Goal: Task Accomplishment & Management: Manage account settings

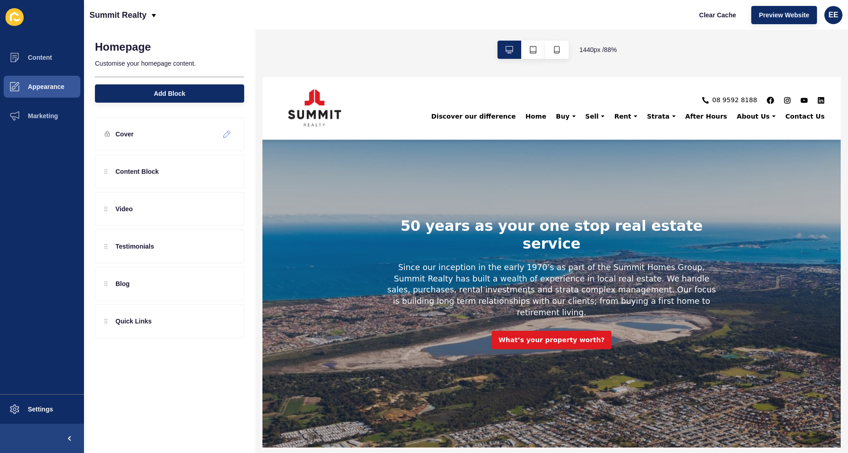
click at [227, 133] on icon at bounding box center [227, 133] width 8 height 7
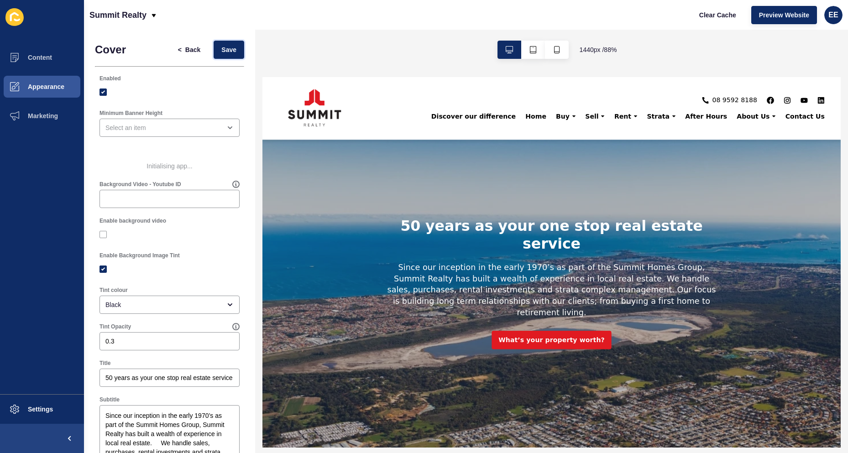
click at [221, 46] on span "Save" at bounding box center [228, 49] width 15 height 9
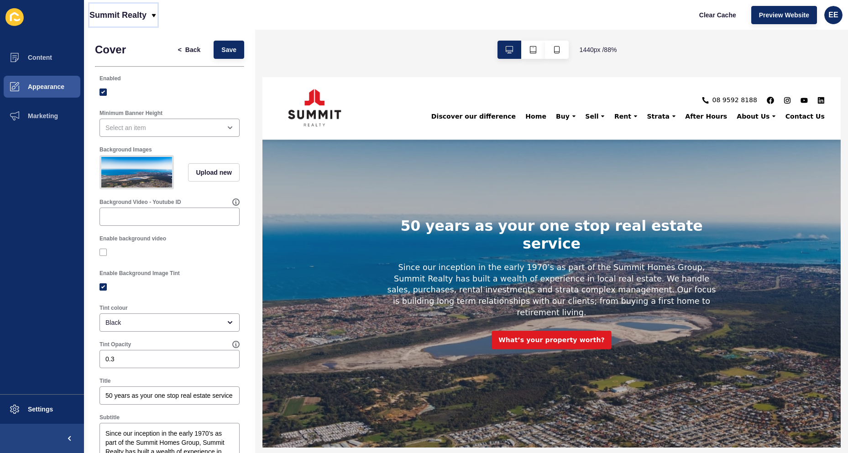
click at [150, 15] on icon at bounding box center [153, 15] width 7 height 7
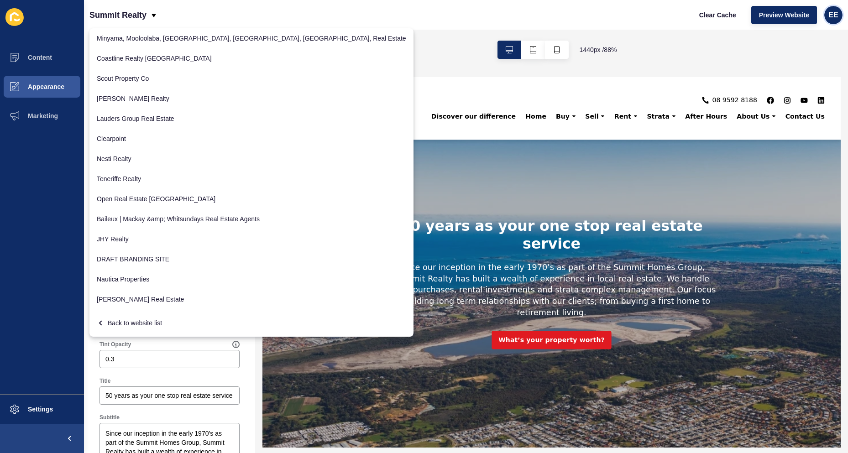
click at [835, 16] on span "EE" at bounding box center [833, 14] width 10 height 9
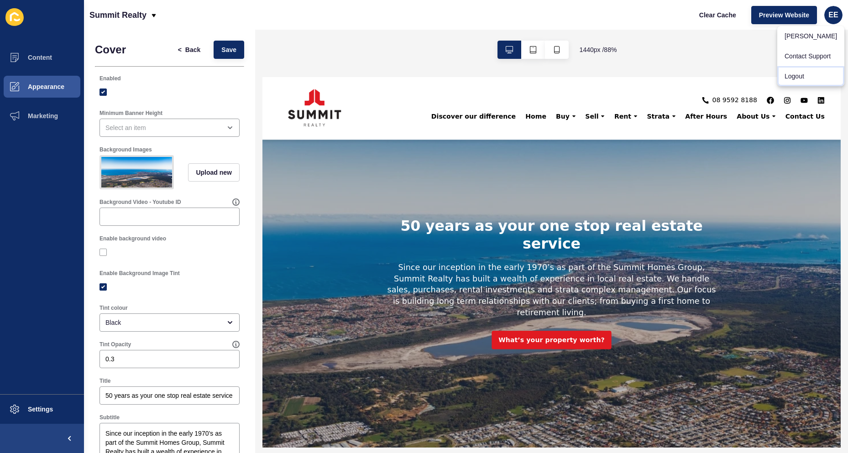
click at [799, 77] on link "Logout" at bounding box center [810, 76] width 67 height 20
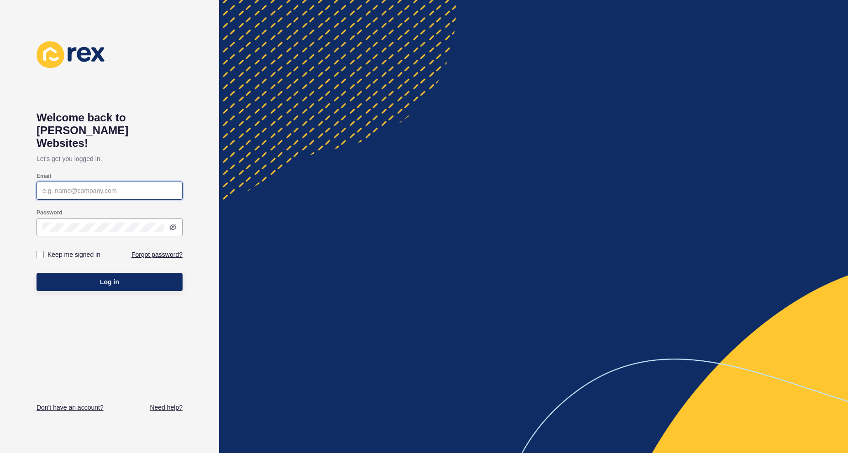
type input "[PERSON_NAME][EMAIL_ADDRESS][PERSON_NAME][DOMAIN_NAME]"
click at [91, 273] on button "Log in" at bounding box center [110, 282] width 146 height 18
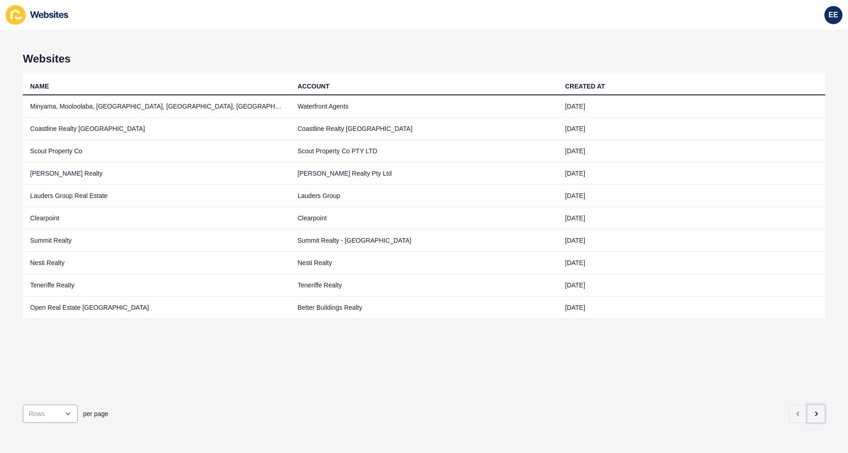
click at [812, 410] on icon "button" at bounding box center [815, 413] width 7 height 7
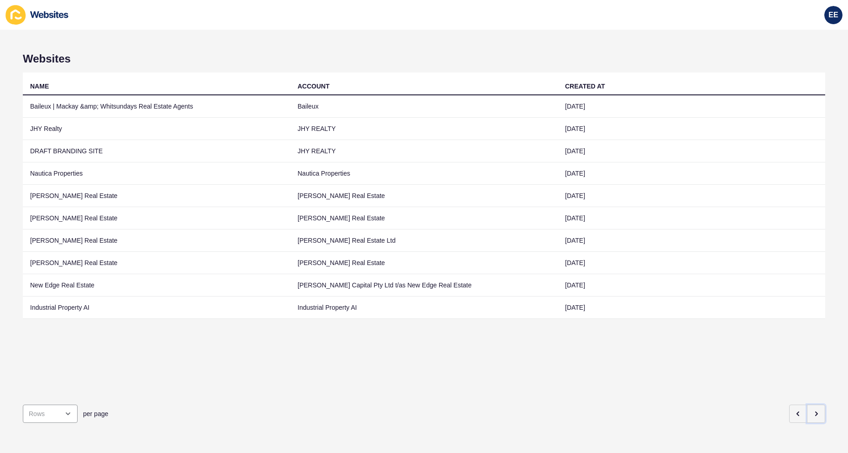
click at [812, 410] on icon "button" at bounding box center [815, 413] width 7 height 7
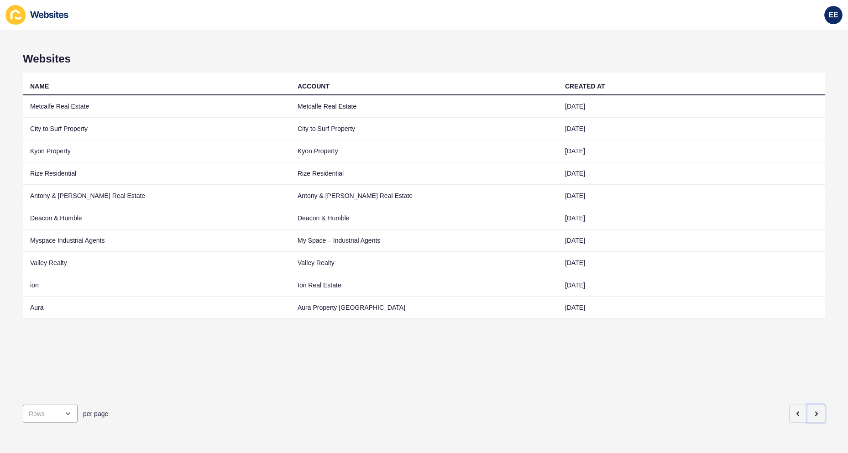
click at [812, 410] on icon "button" at bounding box center [815, 413] width 7 height 7
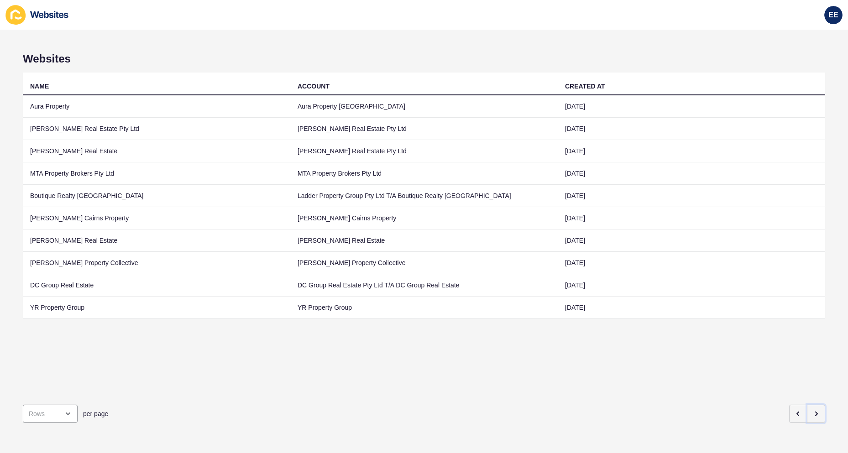
click at [812, 410] on icon "button" at bounding box center [815, 413] width 7 height 7
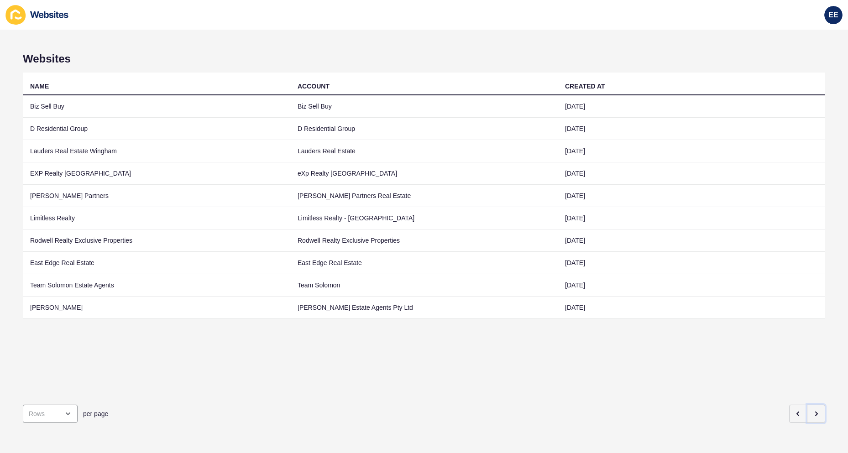
click at [812, 410] on icon "button" at bounding box center [815, 413] width 7 height 7
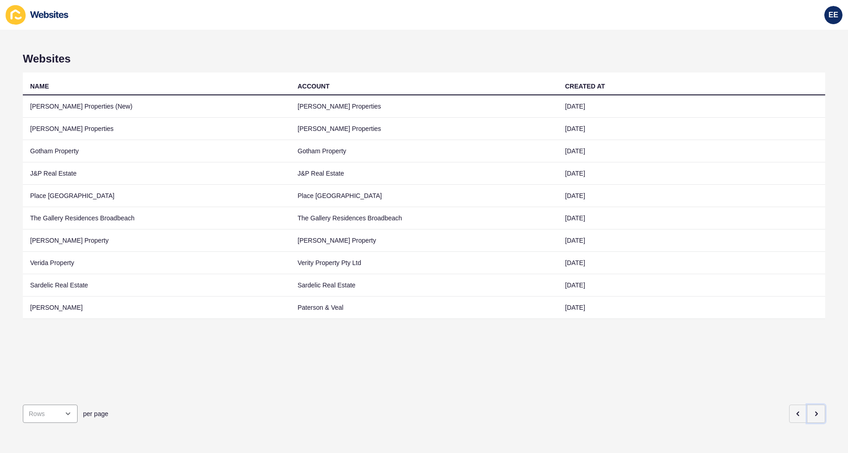
click at [812, 410] on icon "button" at bounding box center [815, 413] width 7 height 7
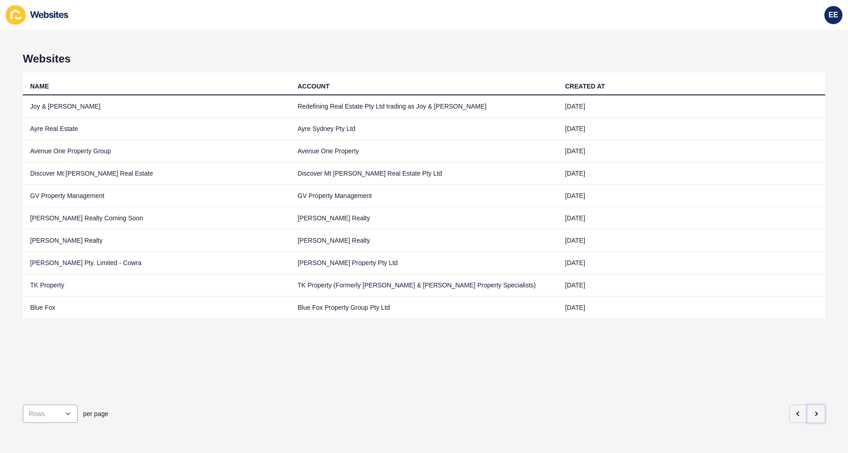
click at [812, 410] on icon "button" at bounding box center [815, 413] width 7 height 7
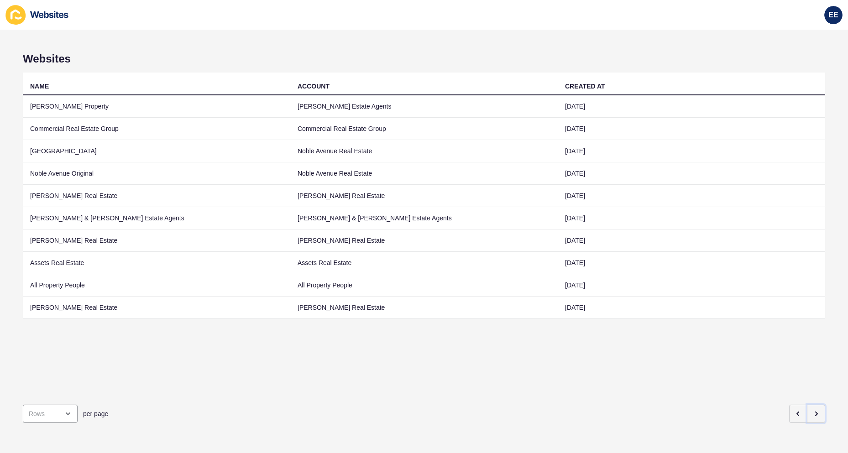
click at [812, 410] on icon "button" at bounding box center [815, 413] width 7 height 7
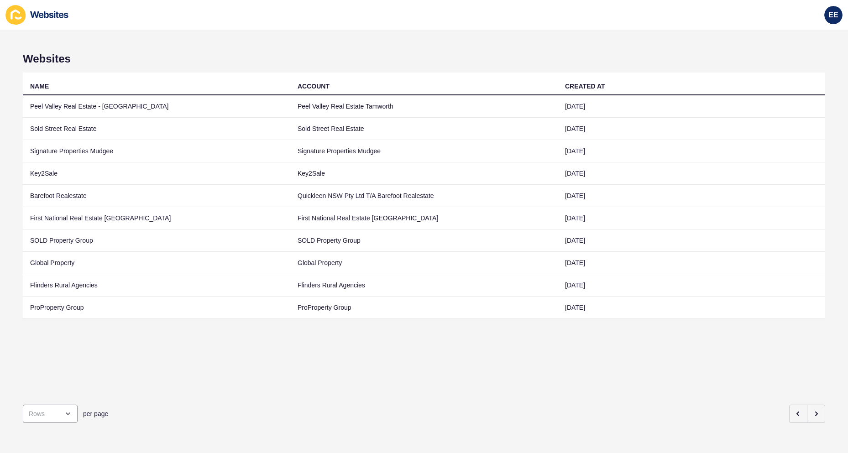
click at [63, 123] on td "Sold Street Real Estate" at bounding box center [156, 129] width 267 height 22
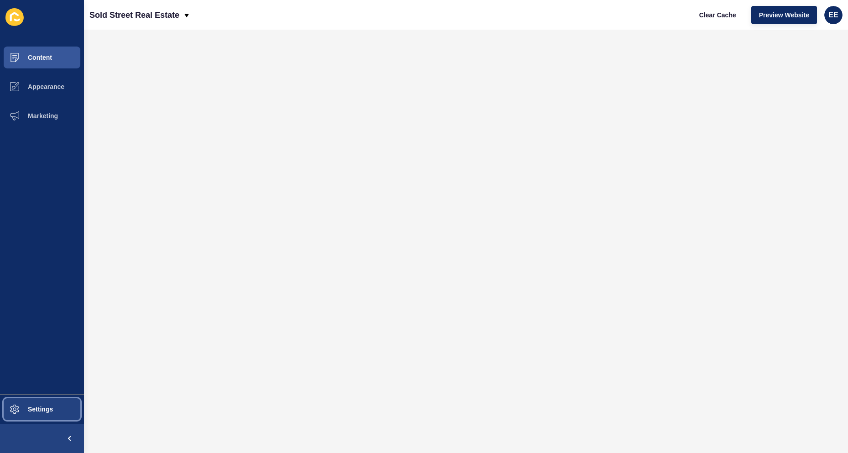
click at [31, 411] on span "Settings" at bounding box center [26, 409] width 54 height 7
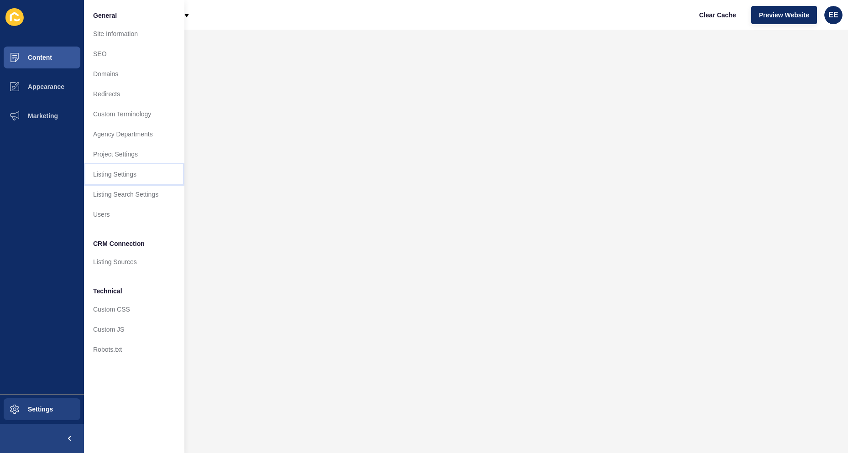
drag, startPoint x: 121, startPoint y: 172, endPoint x: 168, endPoint y: 163, distance: 48.3
click at [122, 173] on link "Listing Settings" at bounding box center [134, 174] width 100 height 20
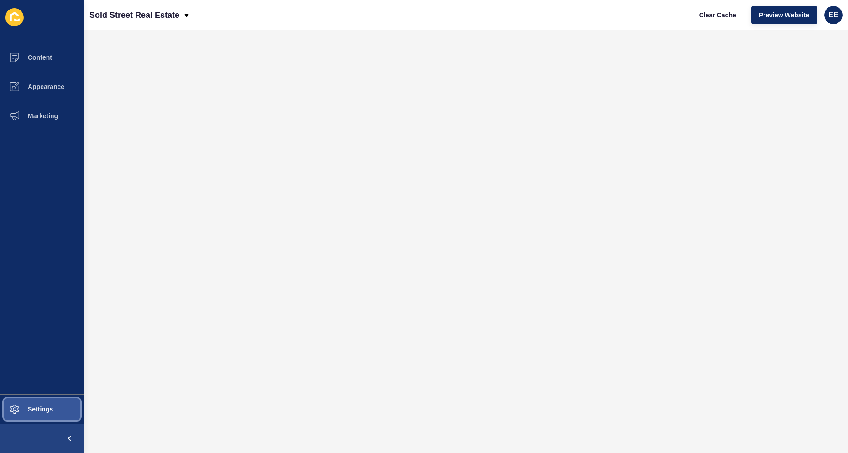
click at [52, 400] on button "Settings" at bounding box center [42, 409] width 84 height 29
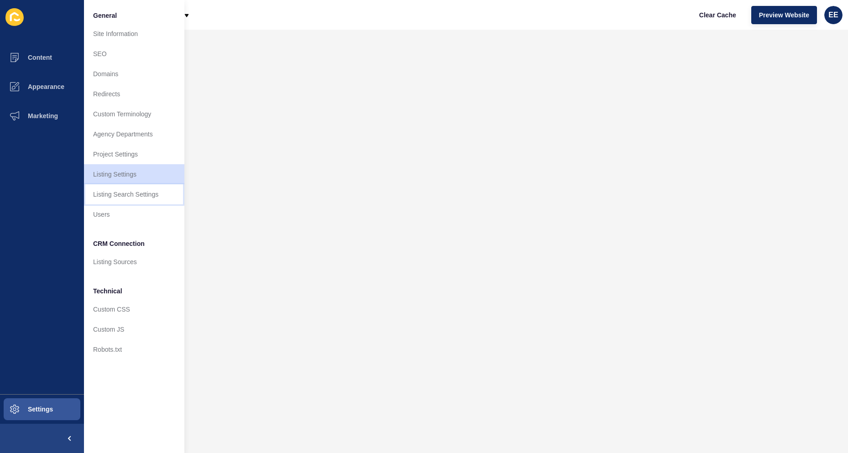
click at [148, 189] on link "Listing Search Settings" at bounding box center [134, 194] width 100 height 20
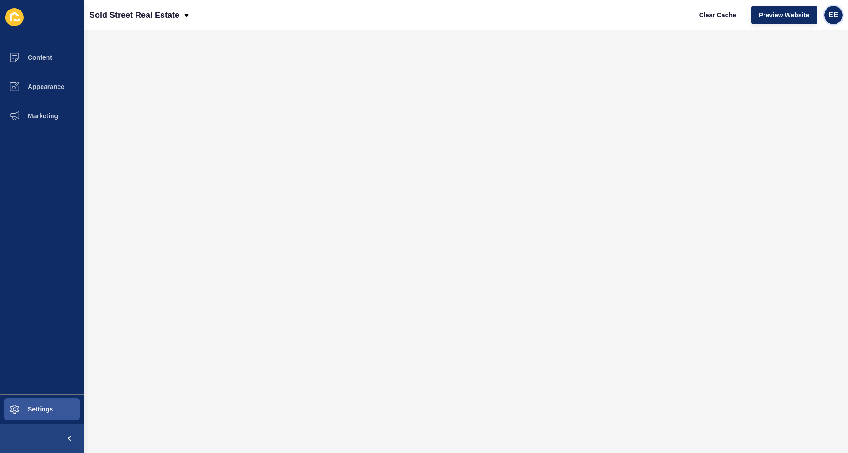
click at [832, 16] on span "EE" at bounding box center [833, 14] width 10 height 9
drag, startPoint x: 799, startPoint y: 77, endPoint x: 804, endPoint y: 72, distance: 6.5
click at [800, 77] on link "Logout" at bounding box center [810, 76] width 67 height 20
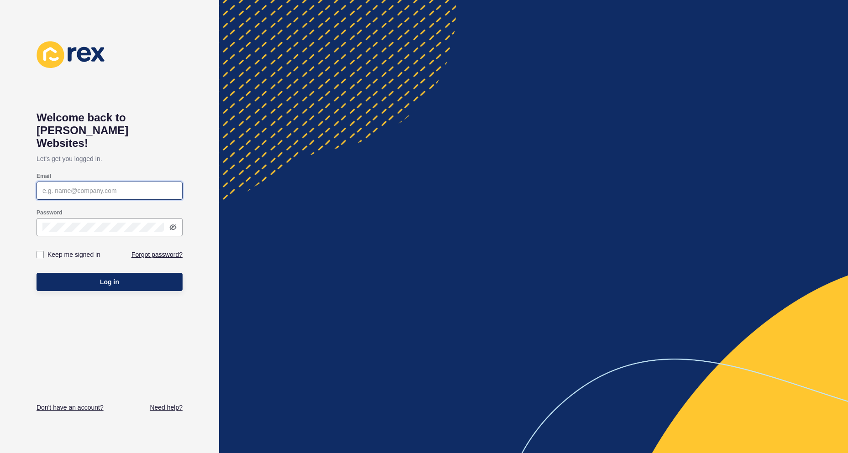
type input "[PERSON_NAME][EMAIL_ADDRESS][PERSON_NAME][DOMAIN_NAME]"
drag, startPoint x: 127, startPoint y: 267, endPoint x: 385, endPoint y: 144, distance: 285.9
click at [127, 273] on button "Log in" at bounding box center [110, 282] width 146 height 18
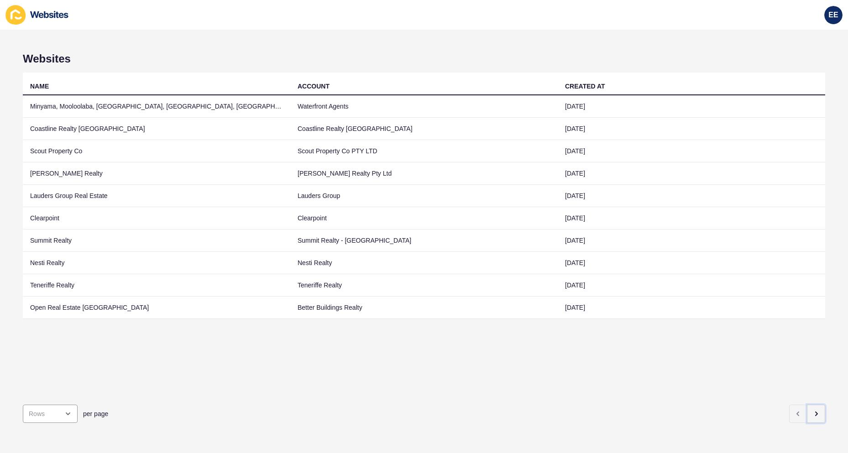
click at [812, 410] on icon "button" at bounding box center [815, 413] width 7 height 7
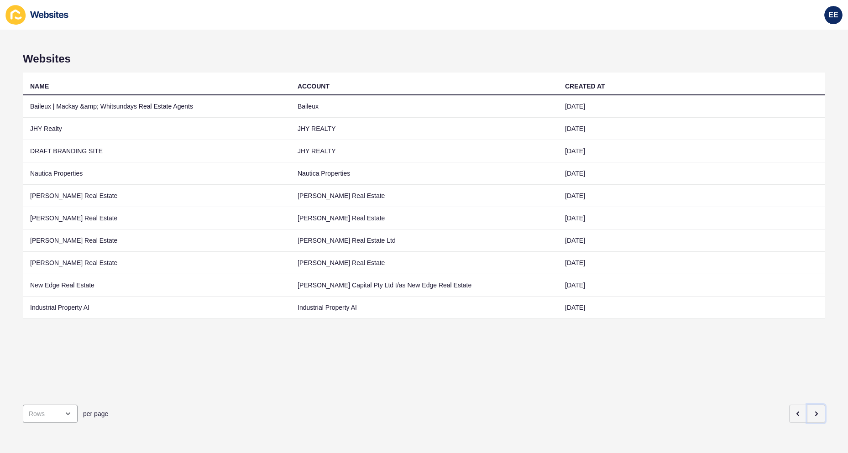
click at [810, 405] on button "button" at bounding box center [816, 414] width 18 height 18
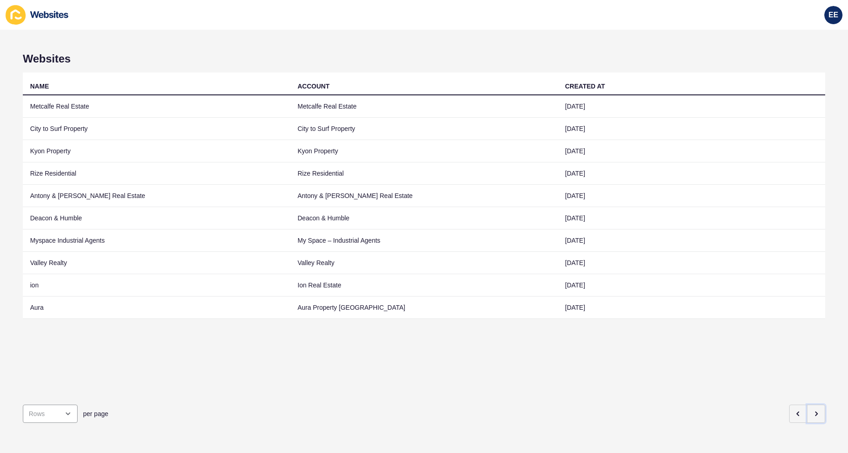
click at [812, 410] on icon "button" at bounding box center [815, 413] width 7 height 7
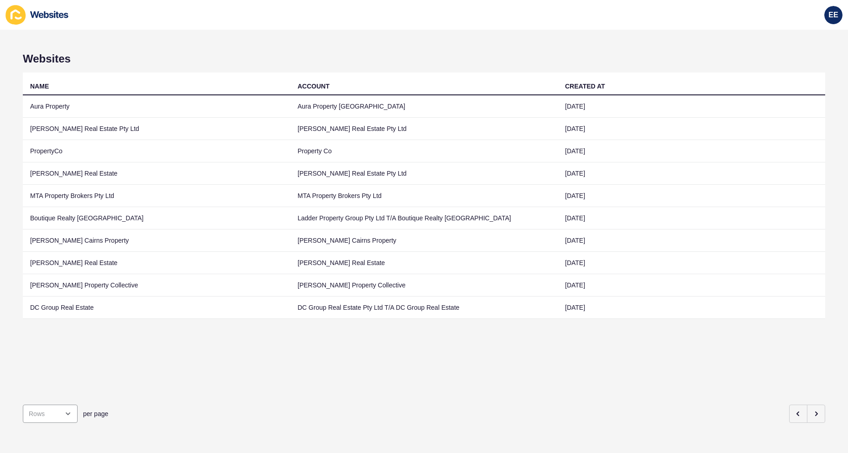
click at [56, 156] on td "PropertyCo" at bounding box center [156, 151] width 267 height 22
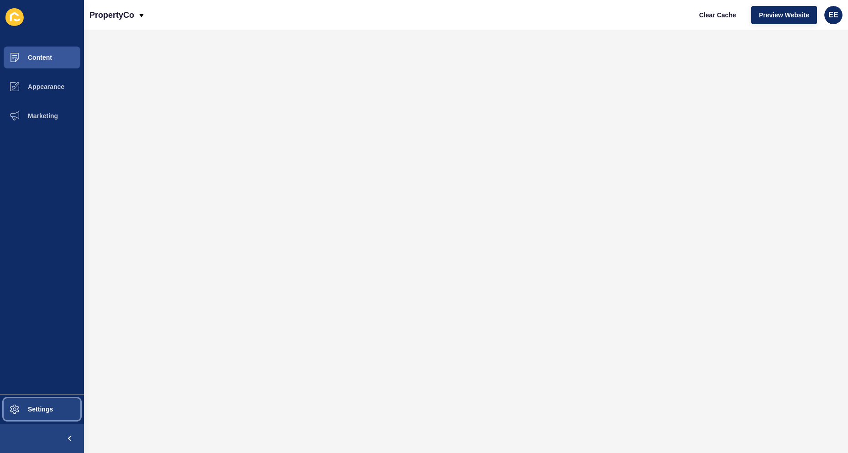
click at [37, 410] on span "Settings" at bounding box center [26, 409] width 54 height 7
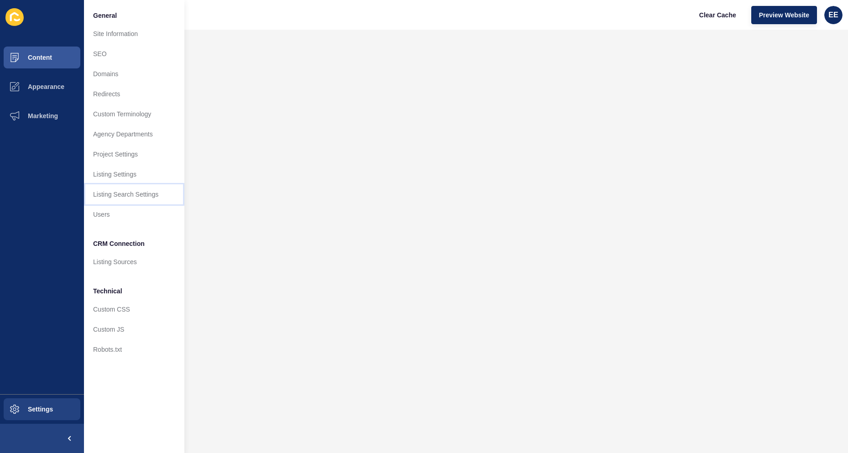
click at [125, 196] on link "Listing Search Settings" at bounding box center [134, 194] width 100 height 20
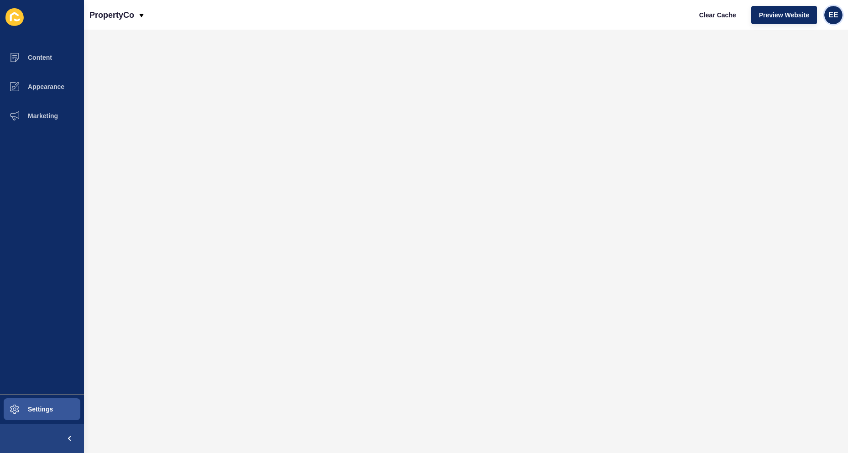
click at [836, 12] on span "EE" at bounding box center [833, 14] width 10 height 9
click at [799, 80] on link "Logout" at bounding box center [810, 76] width 67 height 20
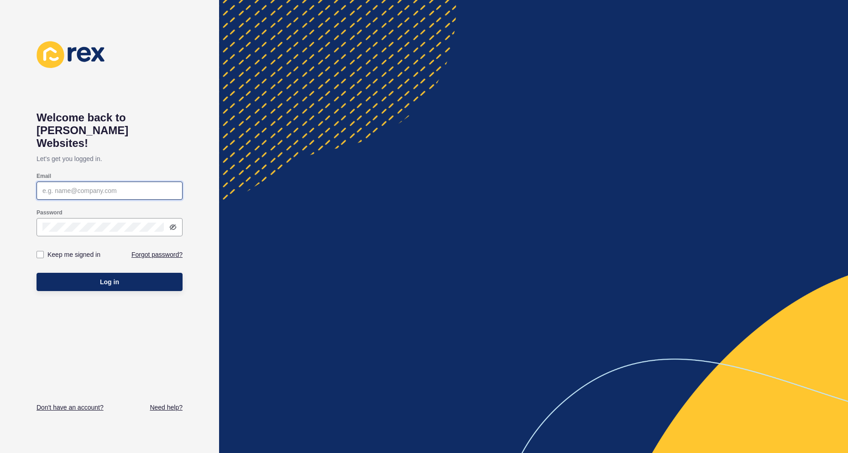
type input "[PERSON_NAME][EMAIL_ADDRESS][PERSON_NAME][DOMAIN_NAME]"
